Goal: Task Accomplishment & Management: Use online tool/utility

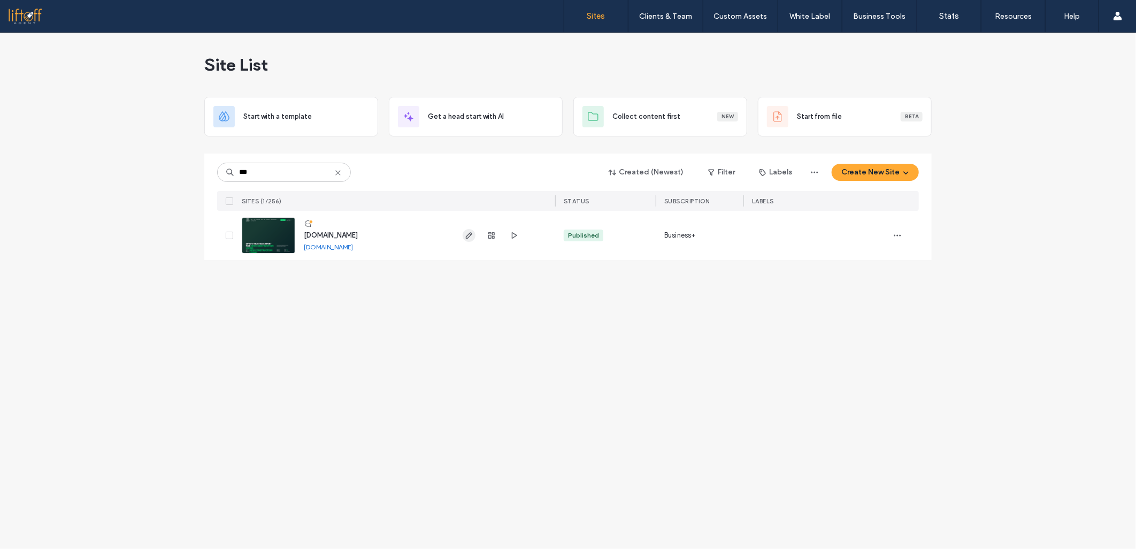
type input "***"
click at [469, 236] on icon "button" at bounding box center [469, 235] width 9 height 9
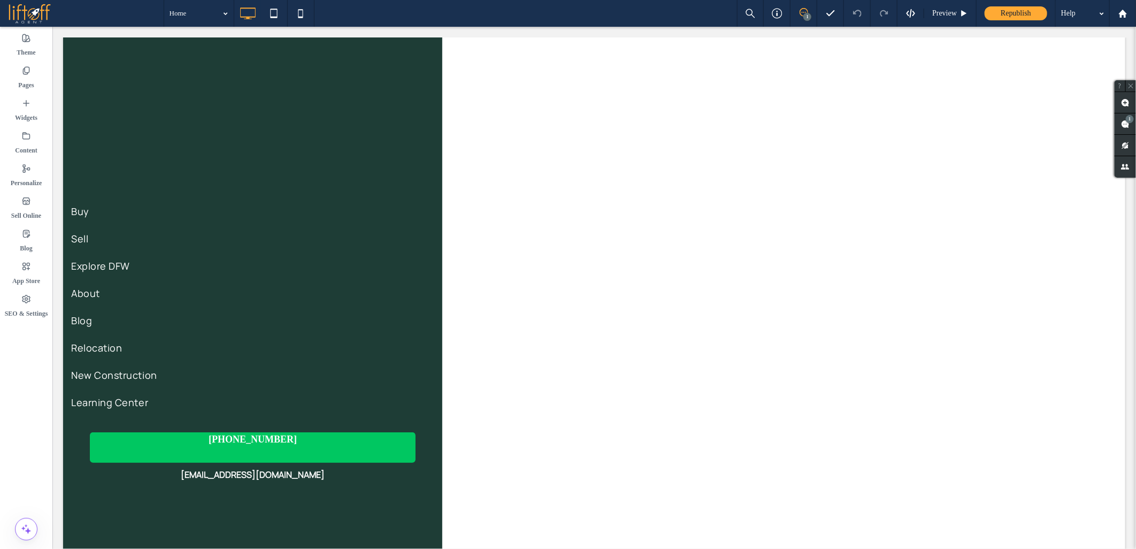
drag, startPoint x: 34, startPoint y: 370, endPoint x: 33, endPoint y: 382, distance: 12.4
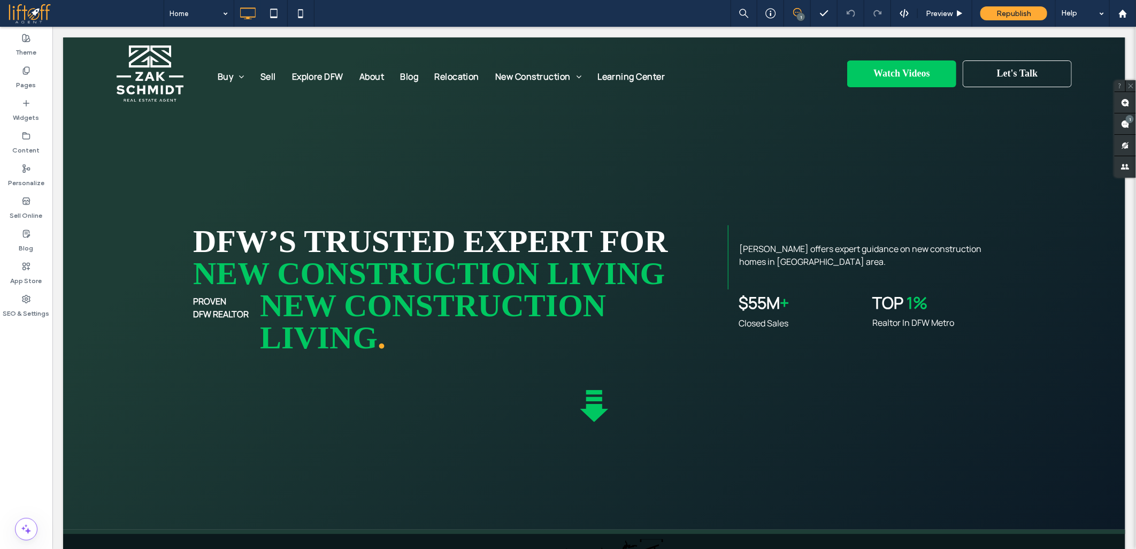
click at [34, 371] on div at bounding box center [568, 274] width 1136 height 549
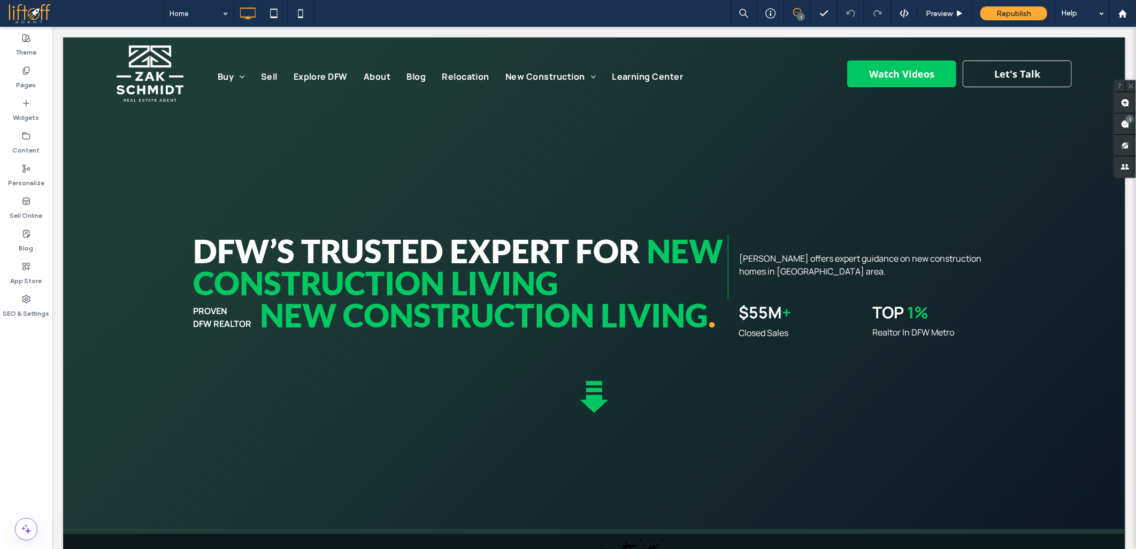
click at [28, 400] on div at bounding box center [568, 274] width 1136 height 549
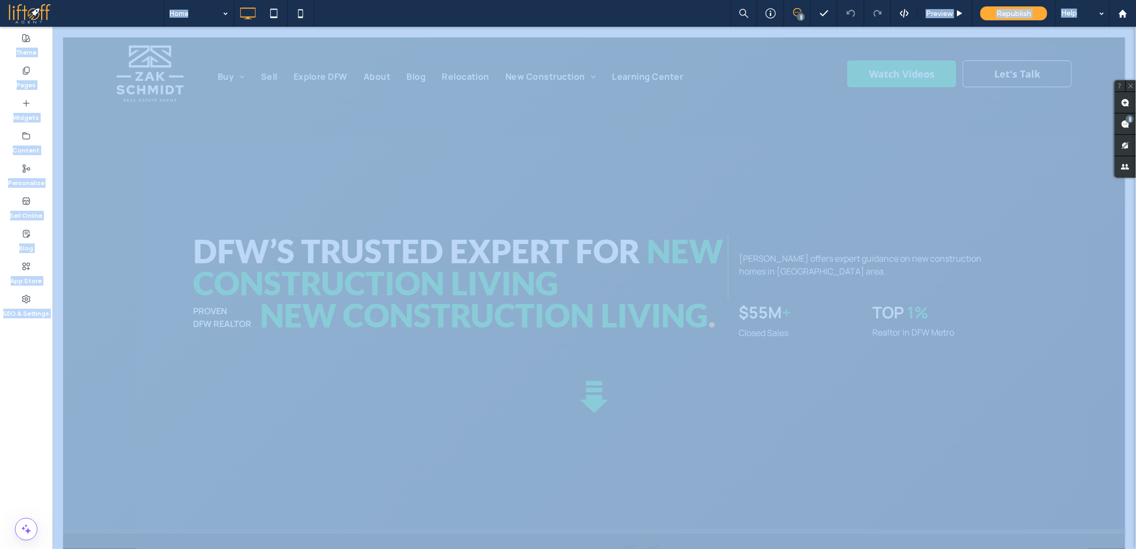
click at [28, 402] on div at bounding box center [568, 274] width 1136 height 549
click at [28, 403] on div at bounding box center [568, 274] width 1136 height 549
click at [28, 402] on div at bounding box center [568, 274] width 1136 height 549
drag, startPoint x: 28, startPoint y: 399, endPoint x: 29, endPoint y: 394, distance: 6.1
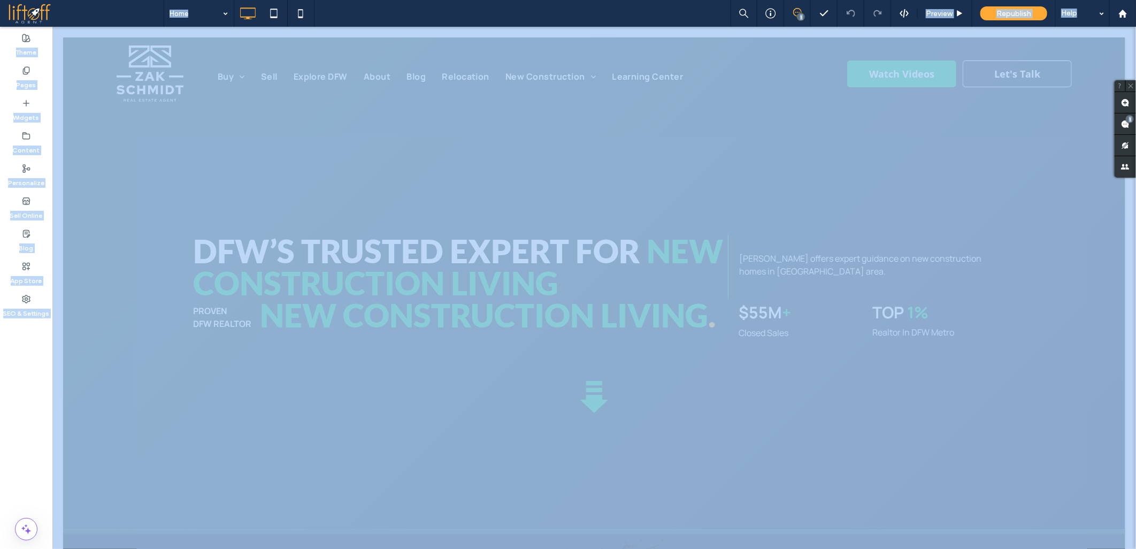
click at [28, 398] on div at bounding box center [568, 274] width 1136 height 549
drag, startPoint x: 29, startPoint y: 394, endPoint x: 35, endPoint y: 393, distance: 5.4
click at [30, 394] on div at bounding box center [568, 274] width 1136 height 549
